Goal: Find specific page/section: Find specific page/section

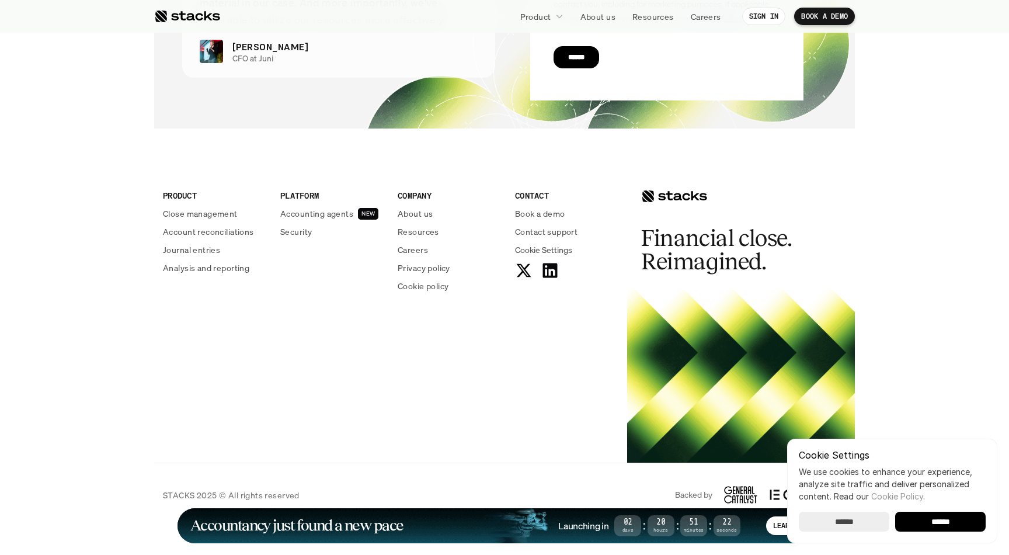
scroll to position [4218, 0]
click at [935, 525] on input "******" at bounding box center [940, 522] width 91 height 20
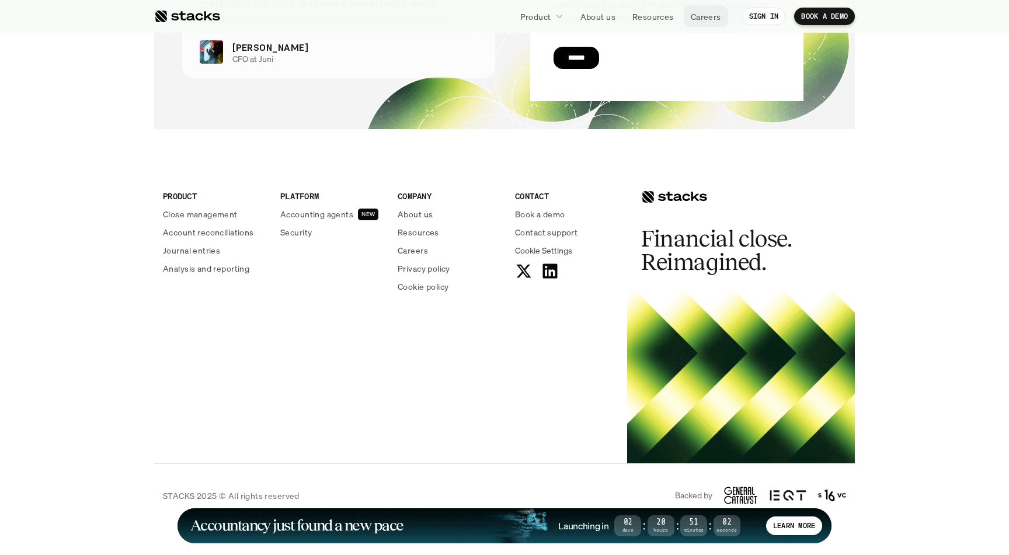
click at [697, 18] on p "Careers" at bounding box center [706, 17] width 30 height 12
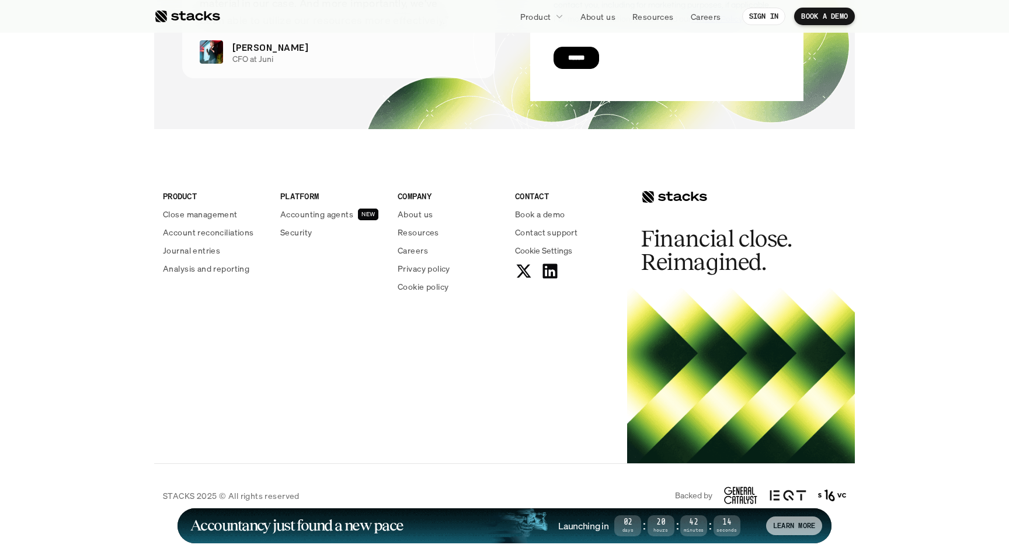
click at [786, 524] on p "LEARN MORE" at bounding box center [794, 525] width 42 height 8
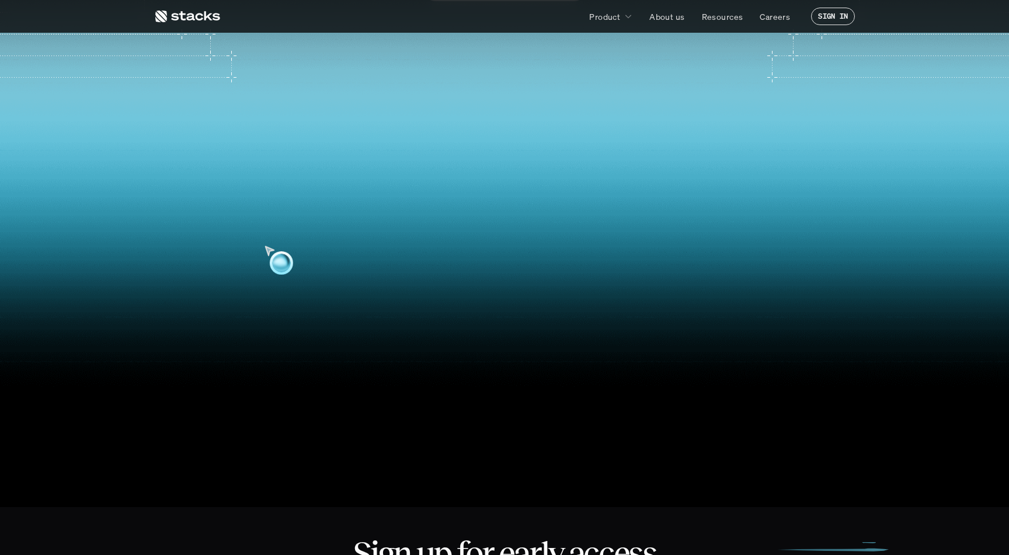
scroll to position [293, 0]
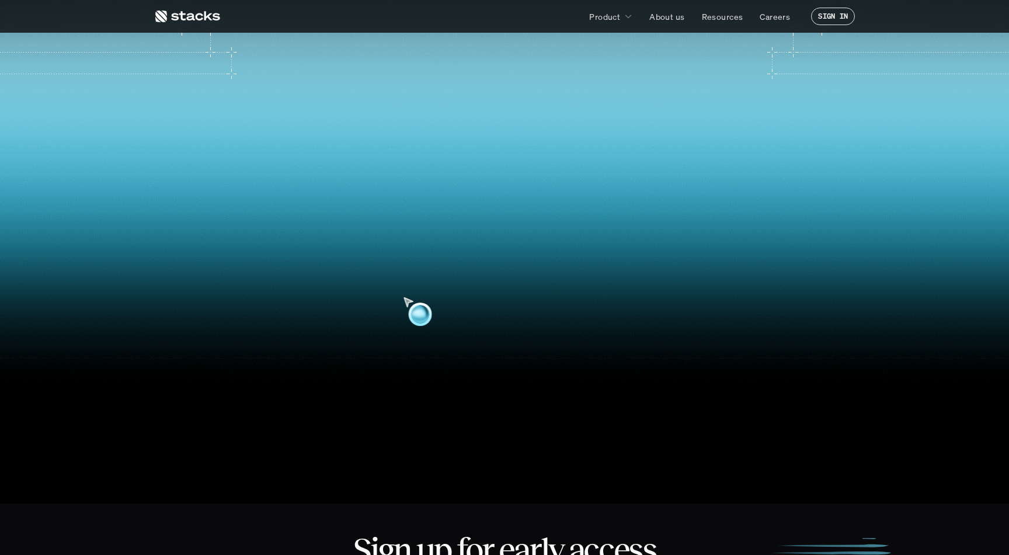
click at [420, 291] on video at bounding box center [504, 255] width 990 height 422
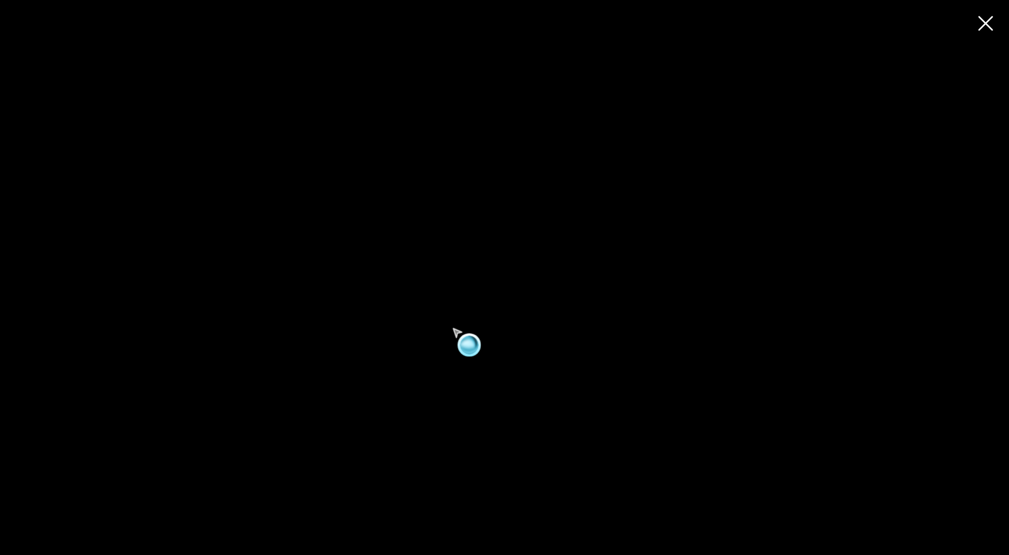
click at [449, 326] on video at bounding box center [504, 277] width 1009 height 430
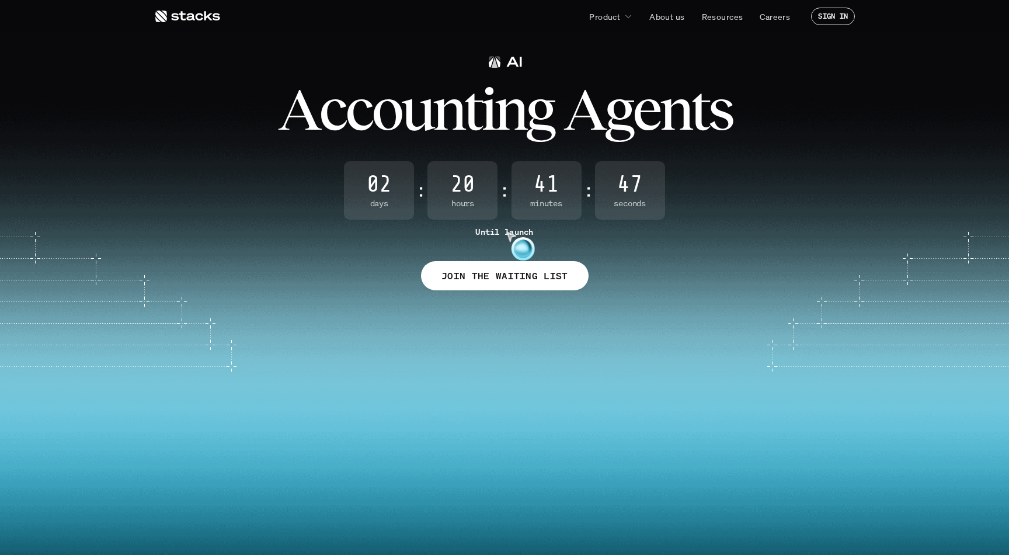
scroll to position [0, 0]
click at [204, 18] on icon at bounding box center [187, 16] width 66 height 14
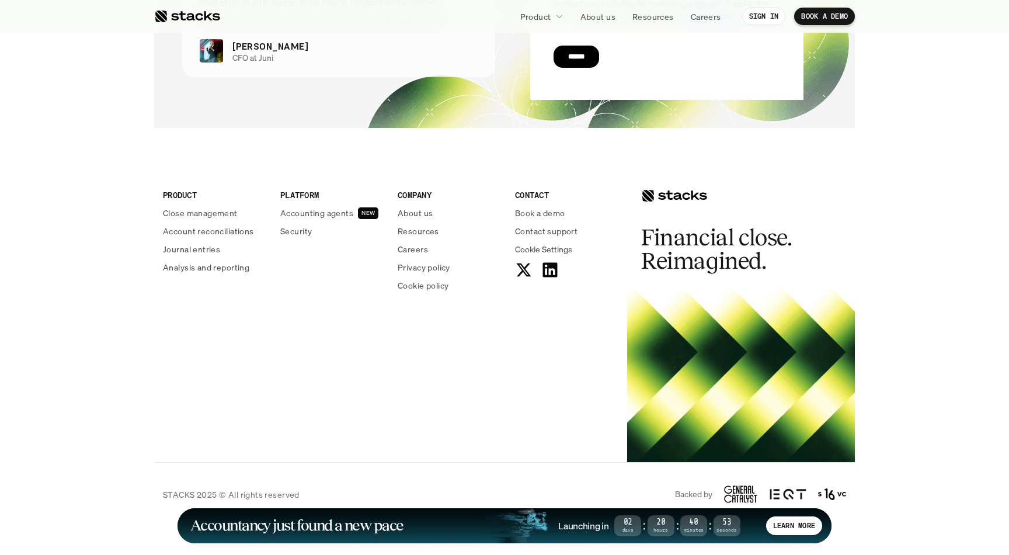
scroll to position [4218, 0]
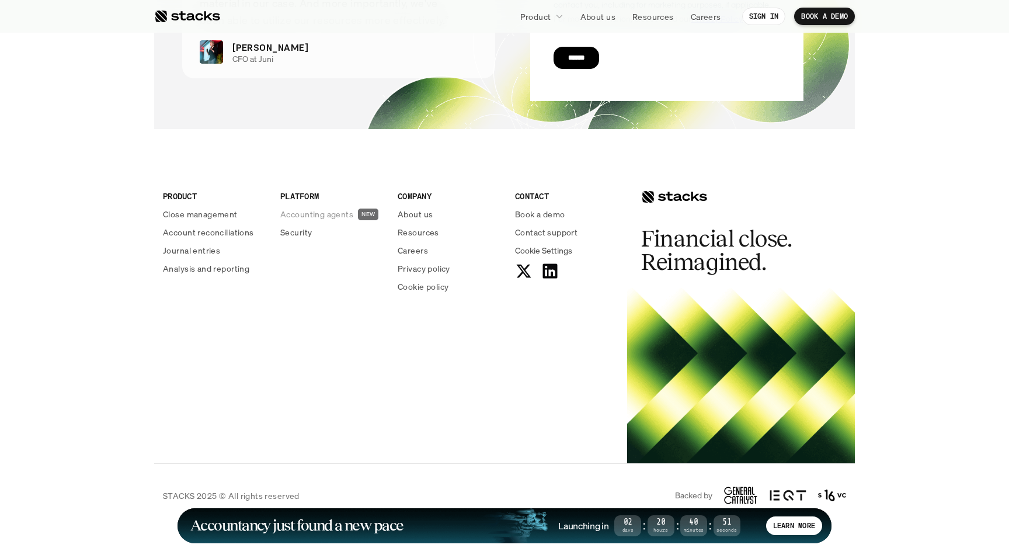
click at [322, 208] on p "Accounting agents" at bounding box center [316, 214] width 73 height 12
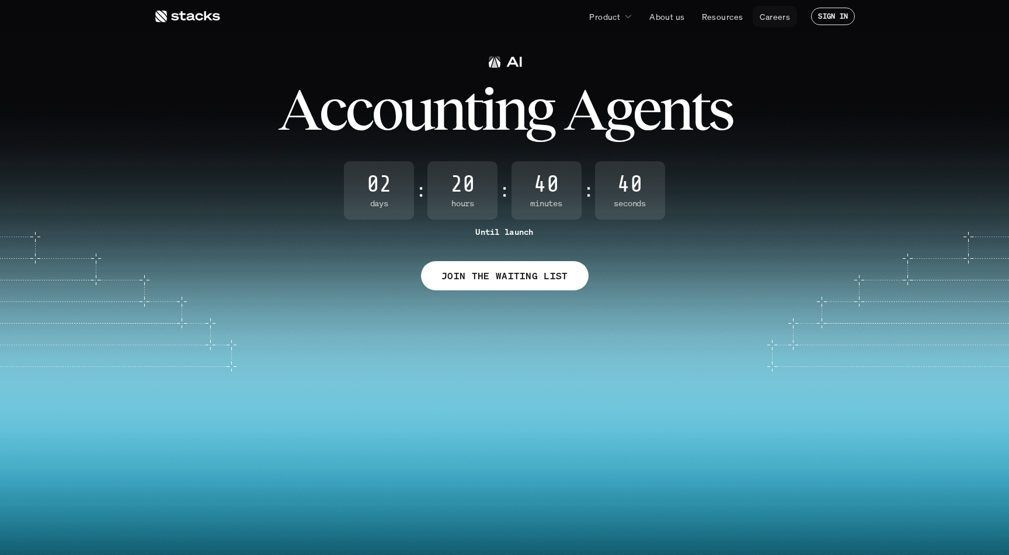
click at [764, 21] on p "Careers" at bounding box center [775, 17] width 30 height 12
